Goal: Task Accomplishment & Management: Manage account settings

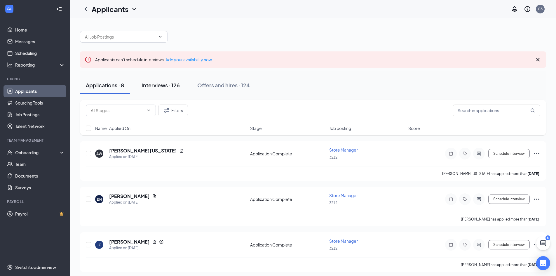
click at [174, 86] on div "Interviews · 126" at bounding box center [161, 84] width 38 height 7
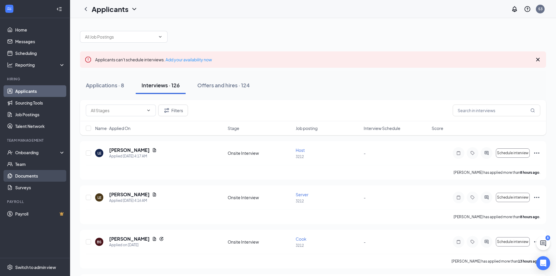
click at [28, 175] on link "Documents" at bounding box center [40, 176] width 50 height 12
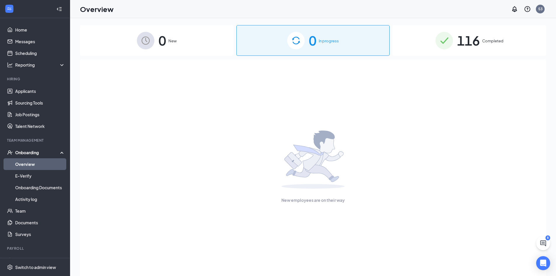
click at [480, 38] on span "116" at bounding box center [468, 40] width 23 height 20
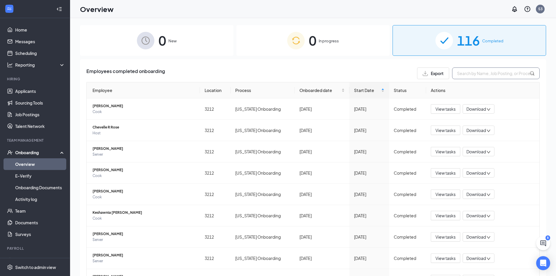
click at [463, 75] on input "text" at bounding box center [496, 73] width 88 height 12
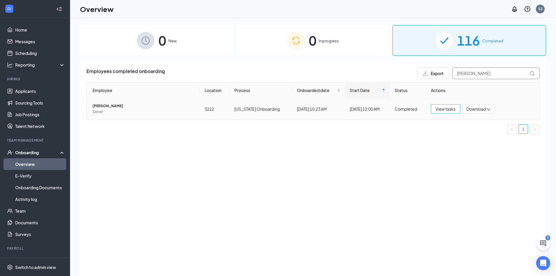
type input "[PERSON_NAME]"
click at [450, 110] on span "View tasks" at bounding box center [446, 109] width 20 height 6
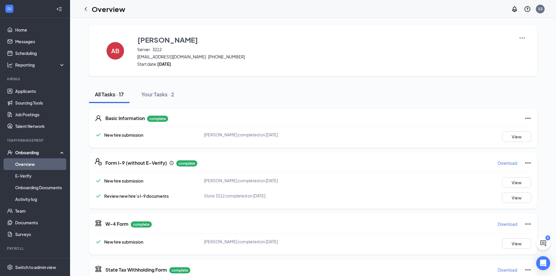
click at [509, 163] on p "Download" at bounding box center [508, 163] width 20 height 6
